Goal: Task Accomplishment & Management: Use online tool/utility

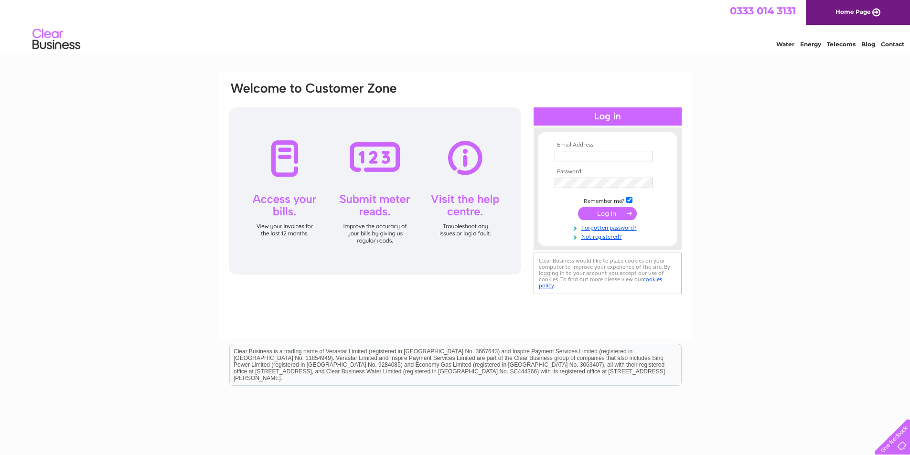
click at [582, 153] on input "text" at bounding box center [604, 156] width 98 height 11
type input "carol@richmondmenzies.co.uk"
click at [578, 208] on input "submit" at bounding box center [607, 214] width 59 height 13
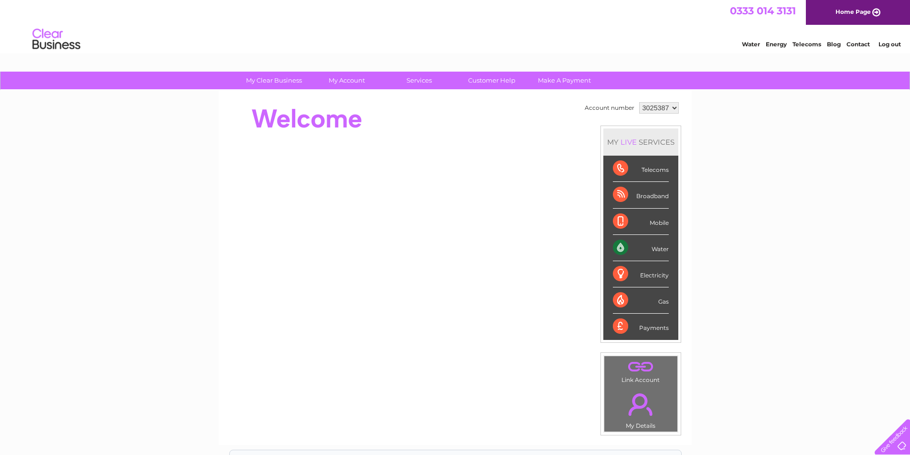
click at [661, 244] on div "Water" at bounding box center [641, 248] width 56 height 26
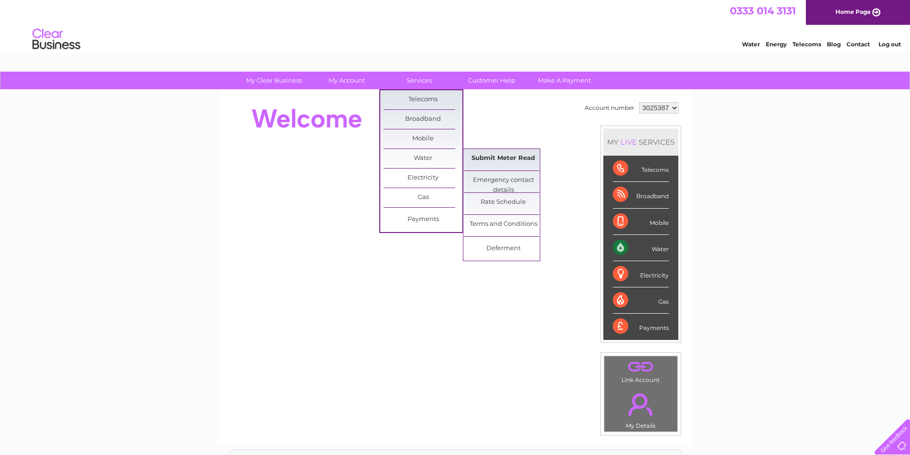
click at [498, 164] on link "Submit Meter Read" at bounding box center [503, 158] width 79 height 19
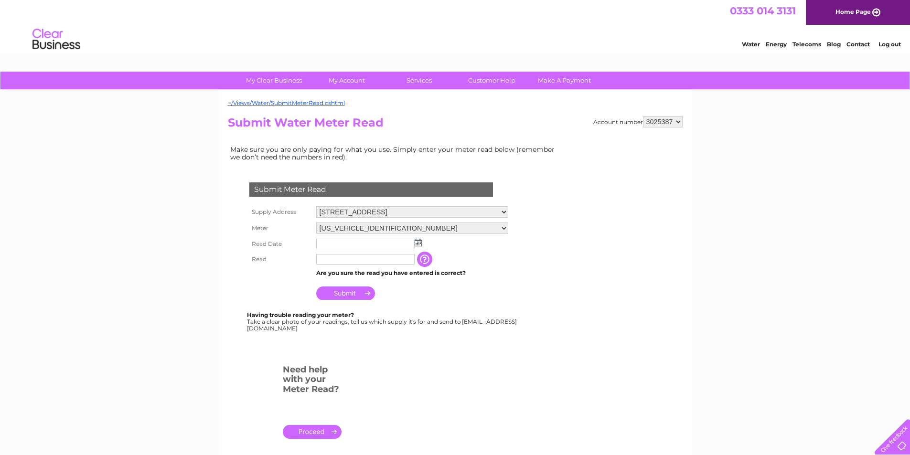
click at [358, 248] on input "text" at bounding box center [365, 244] width 98 height 11
click at [417, 243] on img at bounding box center [419, 243] width 7 height 8
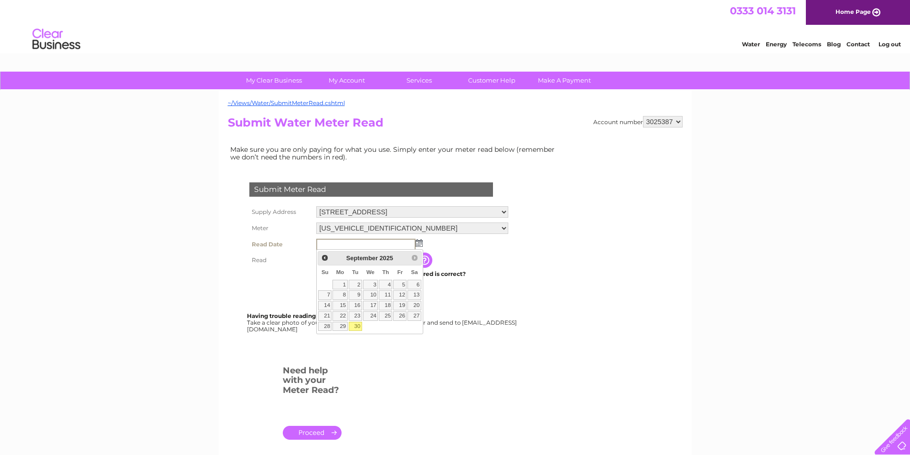
click at [356, 331] on link "30" at bounding box center [355, 327] width 13 height 10
type input "2025/09/30"
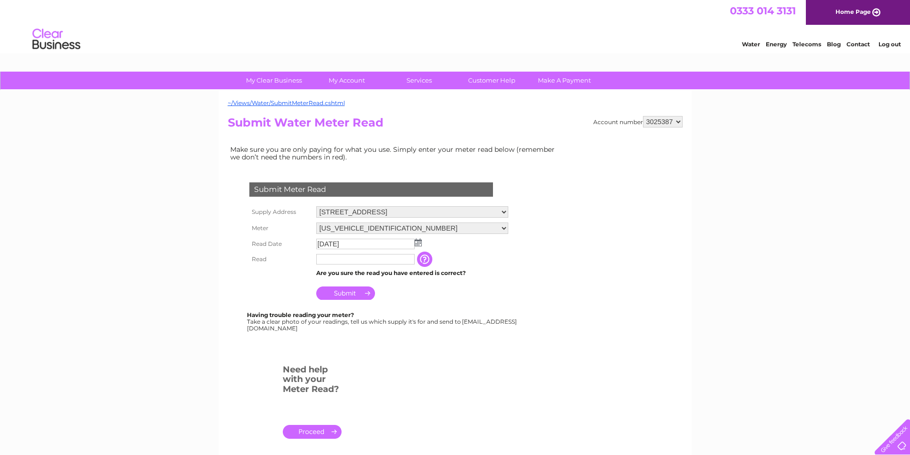
click at [354, 260] on input "text" at bounding box center [365, 259] width 98 height 11
type input "2165"
click at [363, 289] on input "Submit" at bounding box center [345, 293] width 59 height 13
